Goal: Transaction & Acquisition: Purchase product/service

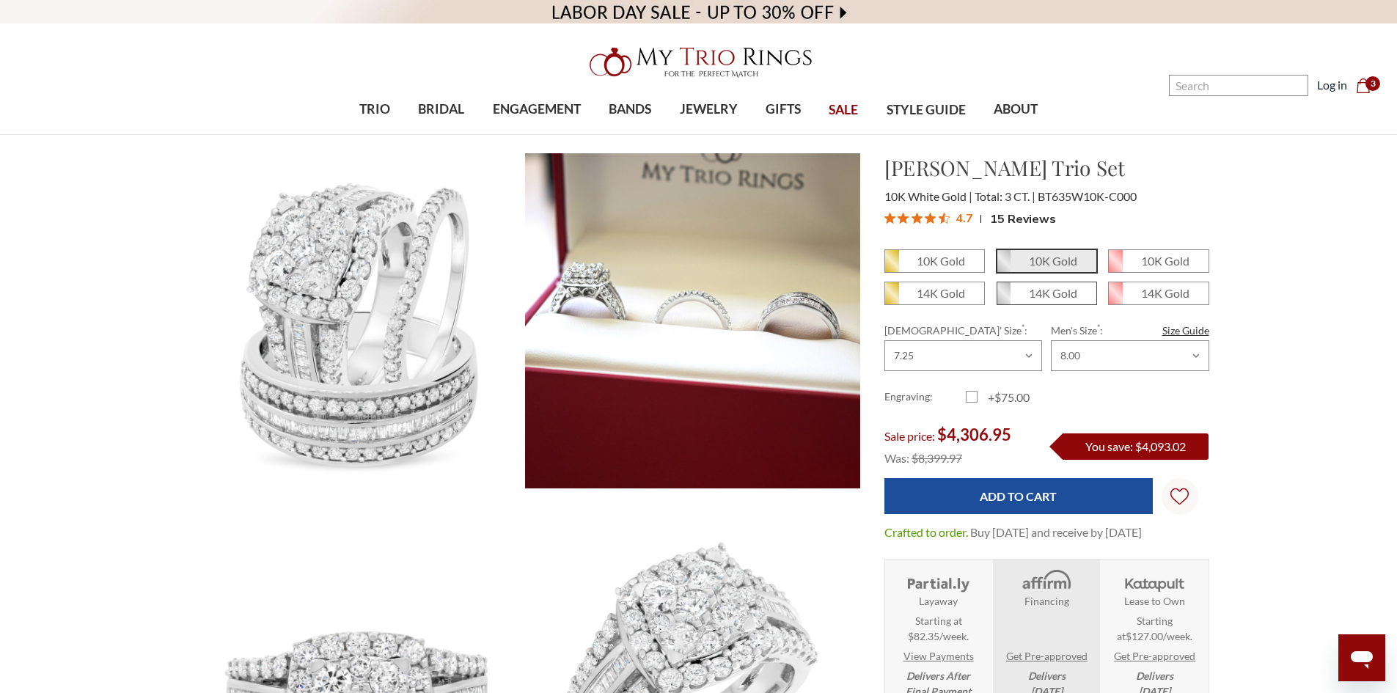
click at [1043, 296] on em "14K Gold" at bounding box center [1053, 293] width 48 height 14
click at [1003, 298] on input "14K Gold" at bounding box center [1003, 298] width 1 height 1
radio input "true"
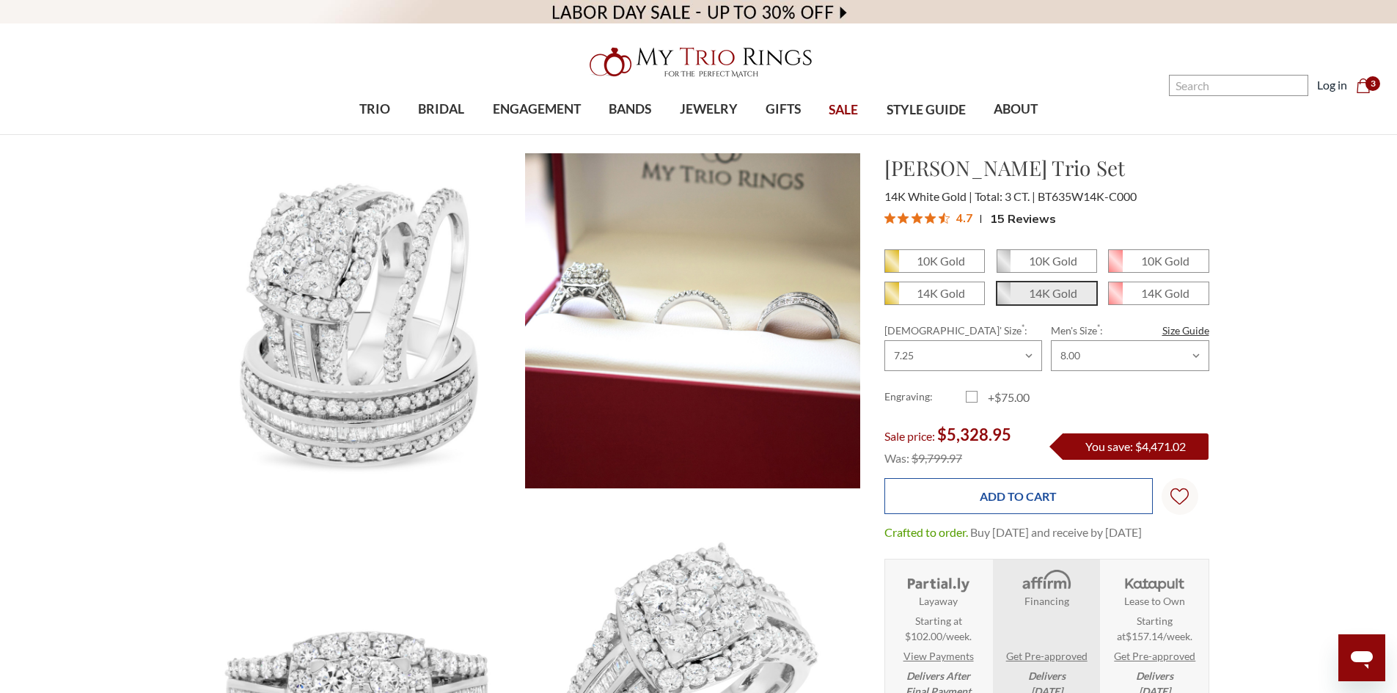
click at [983, 499] on input "Add to Cart" at bounding box center [1018, 496] width 268 height 36
type input "Add to Cart"
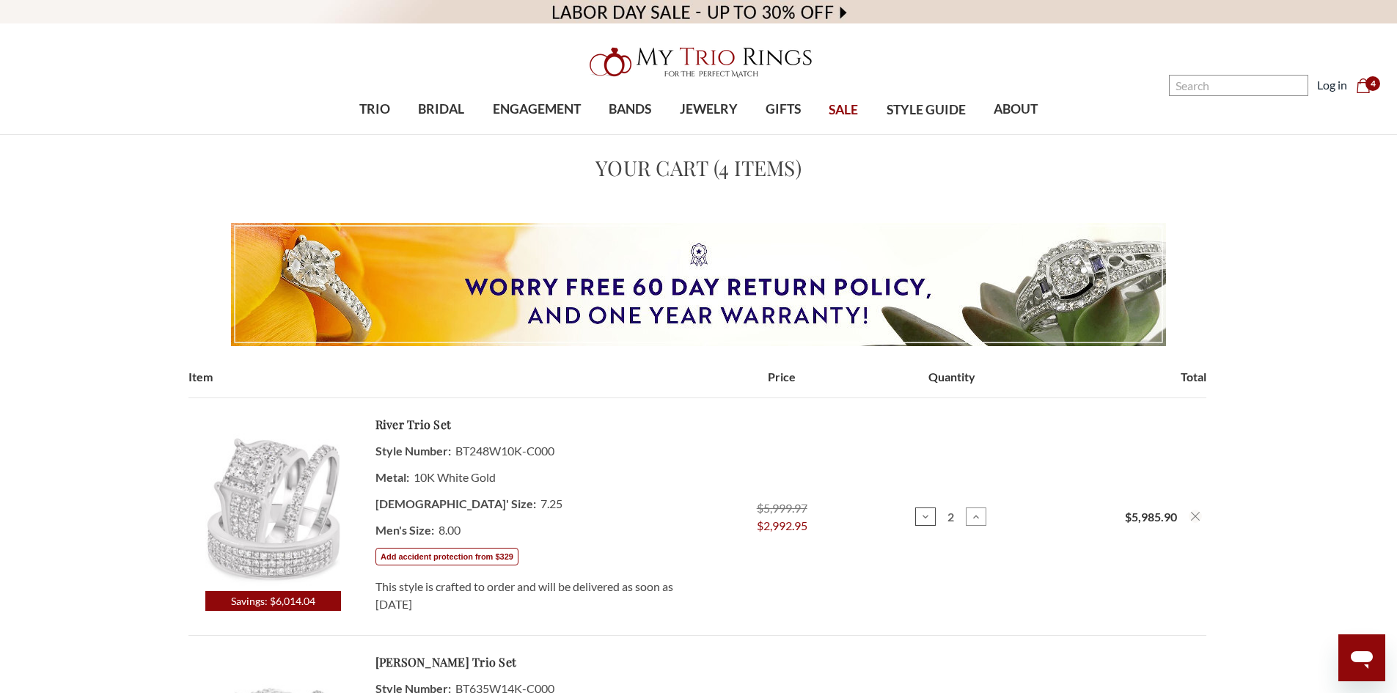
click at [920, 511] on icon at bounding box center [926, 517] width 12 height 12
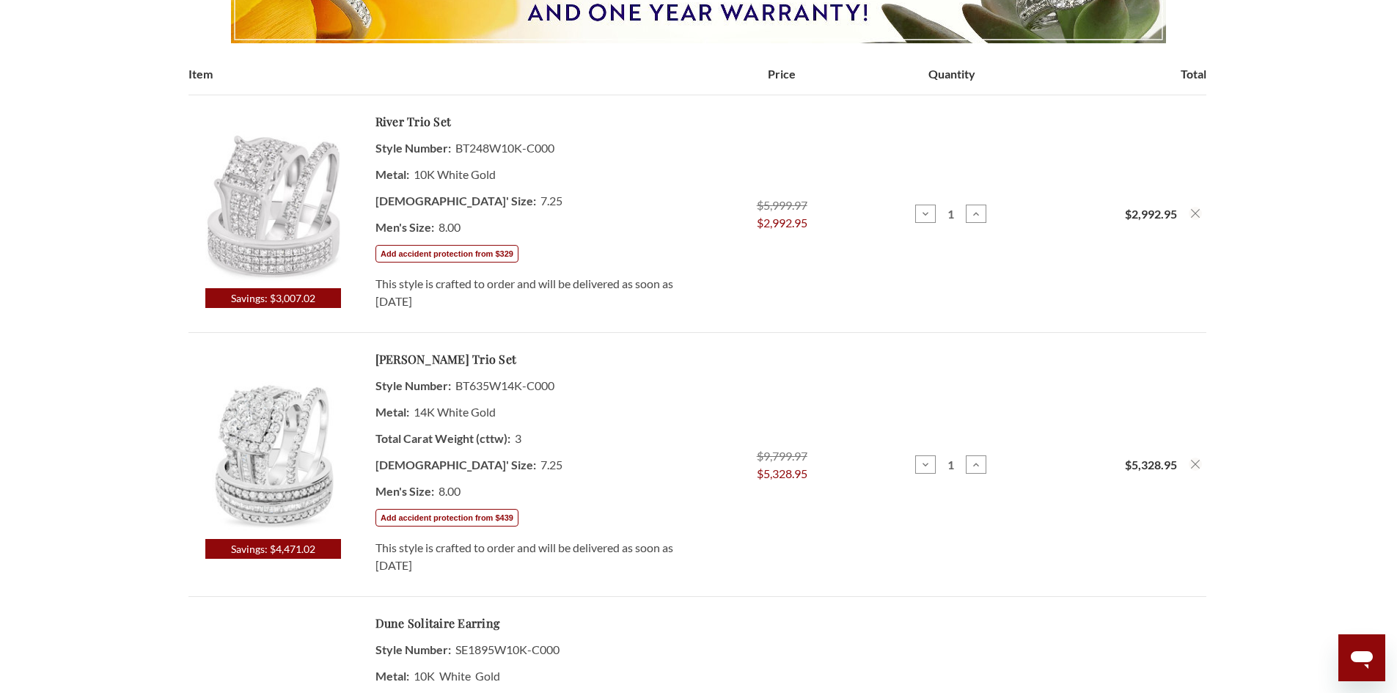
scroll to position [342, 0]
